Goal: Use online tool/utility

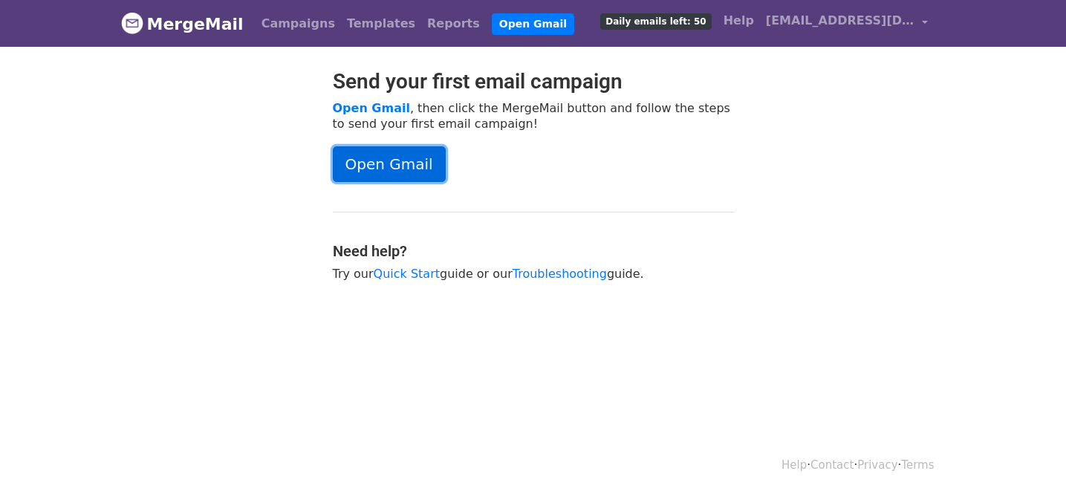
click at [363, 165] on link "Open Gmail" at bounding box center [389, 164] width 113 height 36
click at [403, 164] on link "Open Gmail" at bounding box center [389, 164] width 113 height 36
click at [394, 157] on link "Open Gmail" at bounding box center [389, 164] width 113 height 36
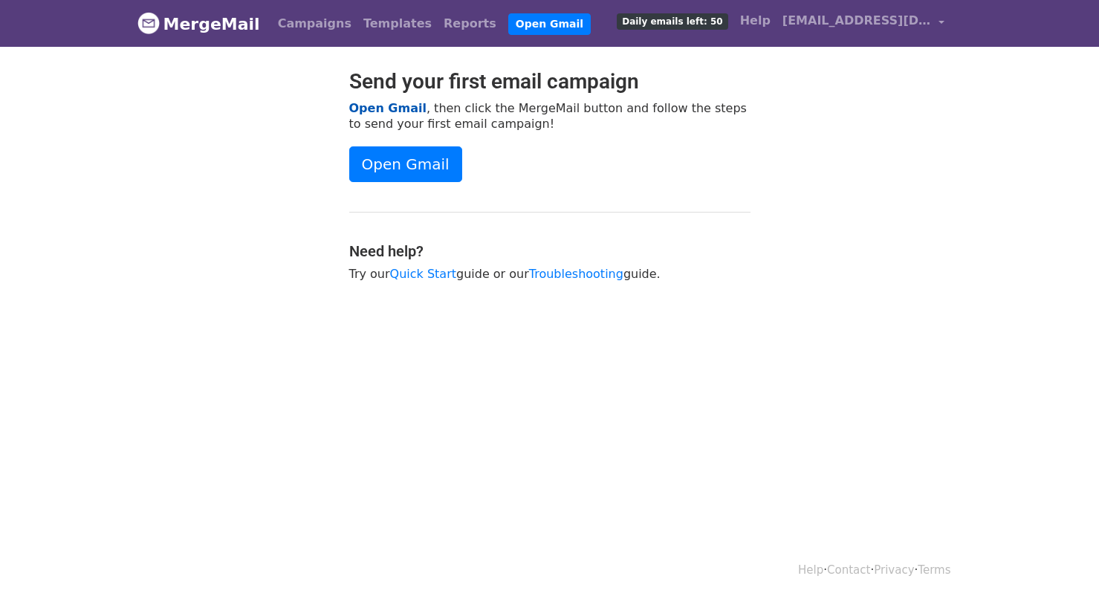
click at [390, 106] on link "Open Gmail" at bounding box center [387, 108] width 77 height 14
